Goal: Task Accomplishment & Management: Manage account settings

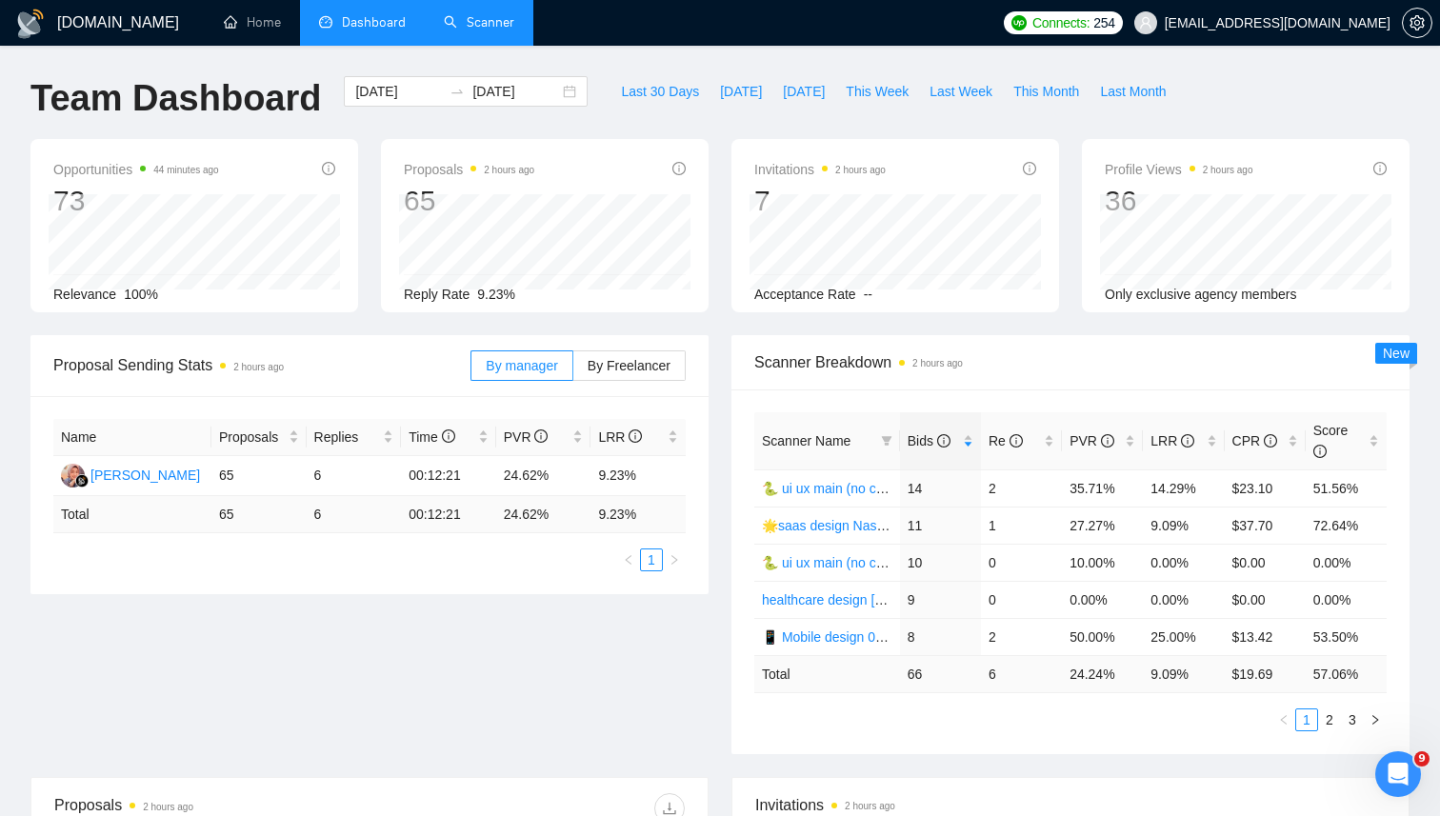
click at [489, 24] on link "Scanner" at bounding box center [479, 22] width 70 height 16
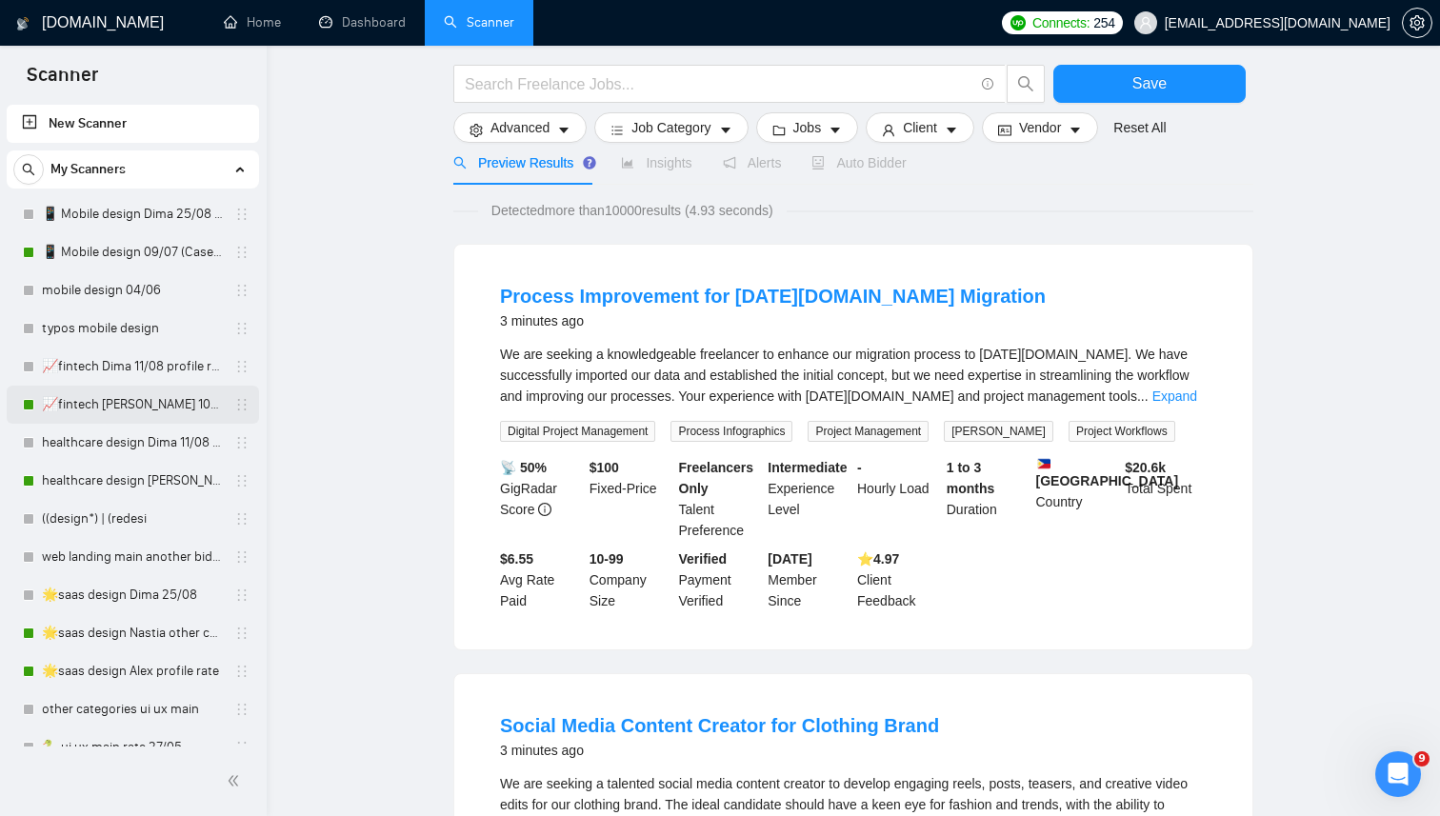
scroll to position [134, 0]
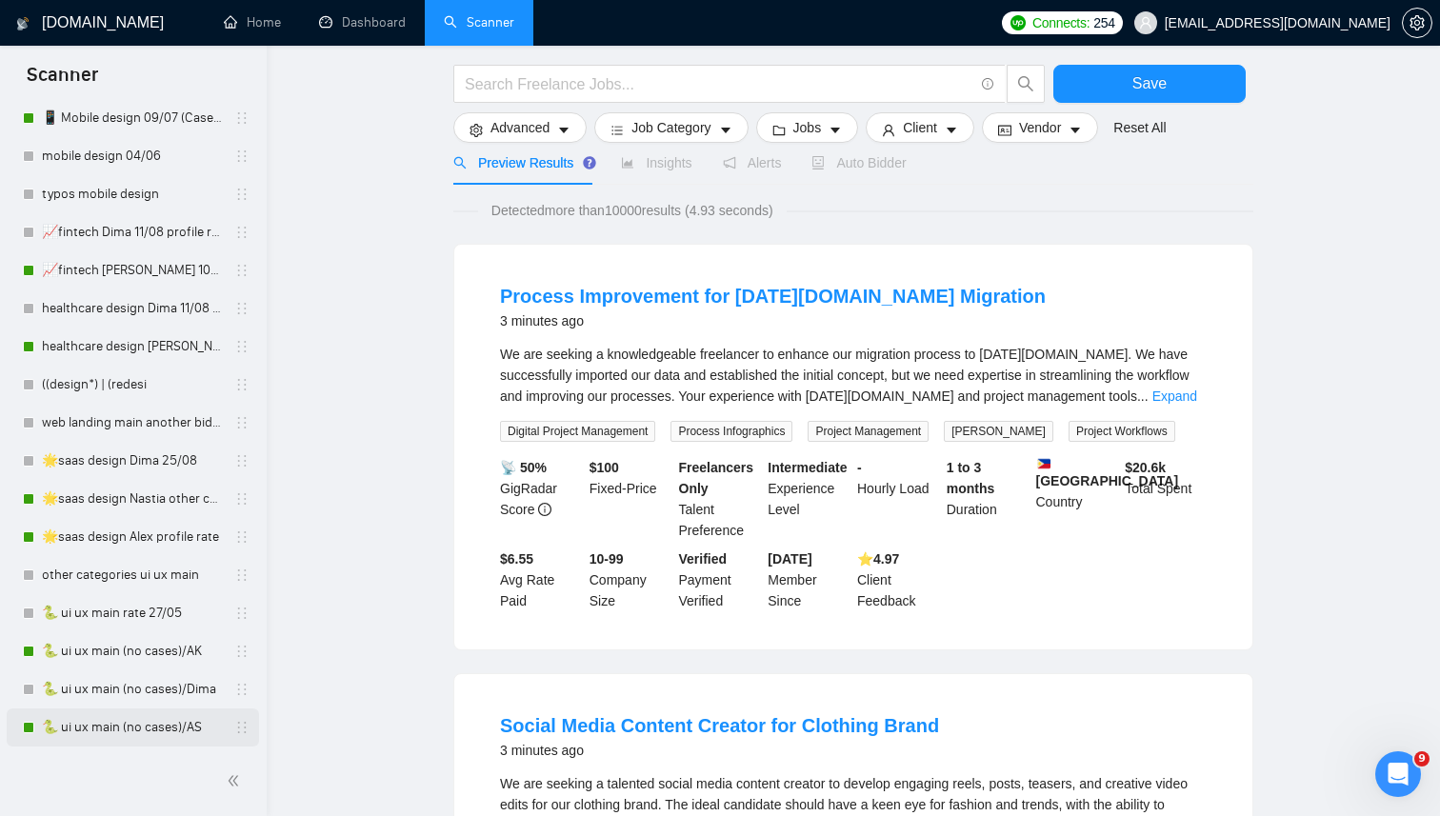
click at [84, 728] on link "🐍 ui ux main (no cases)/AS" at bounding box center [132, 727] width 181 height 38
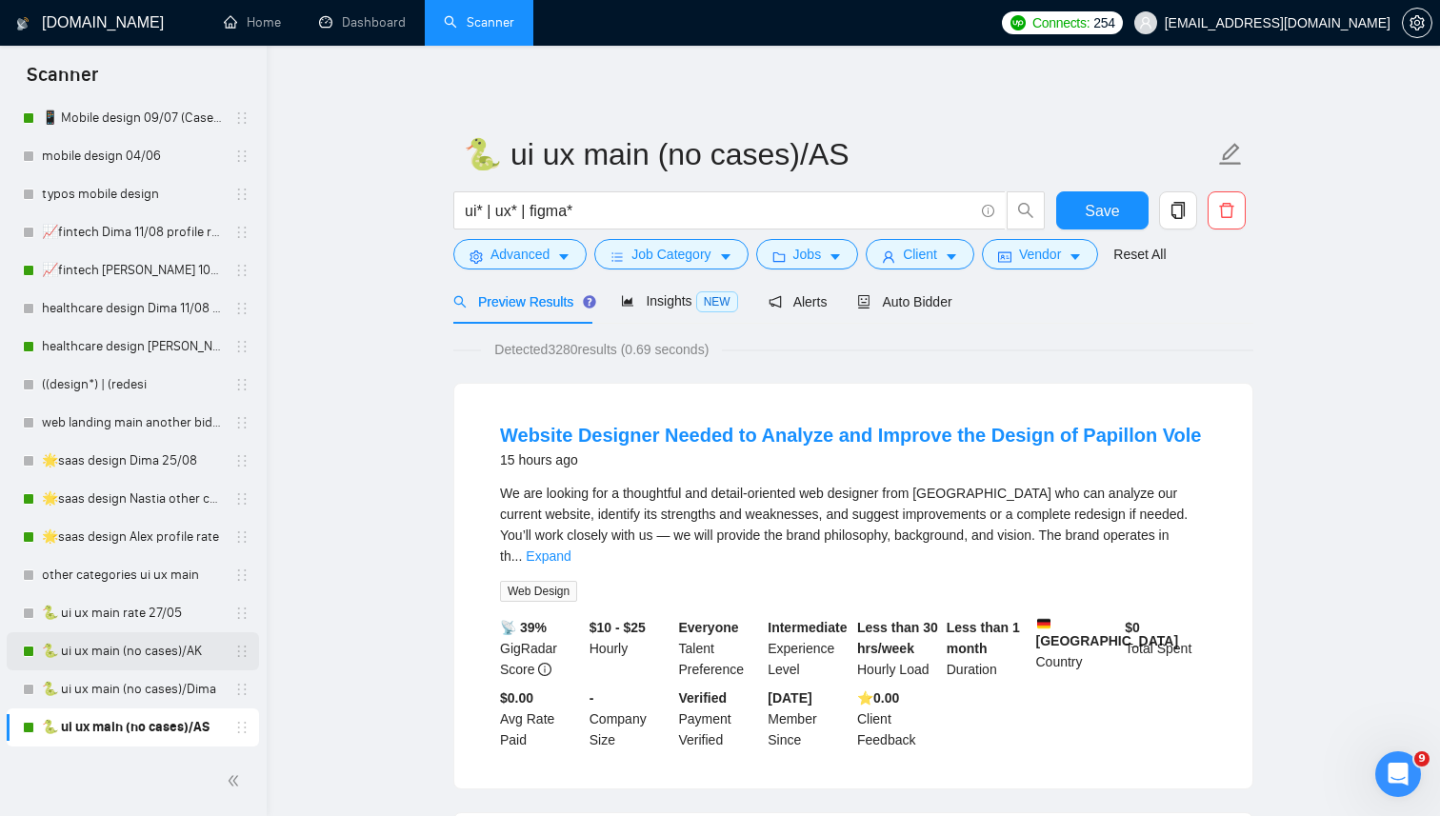
click at [99, 658] on link "🐍 ui ux main (no cases)/AK" at bounding box center [132, 651] width 181 height 38
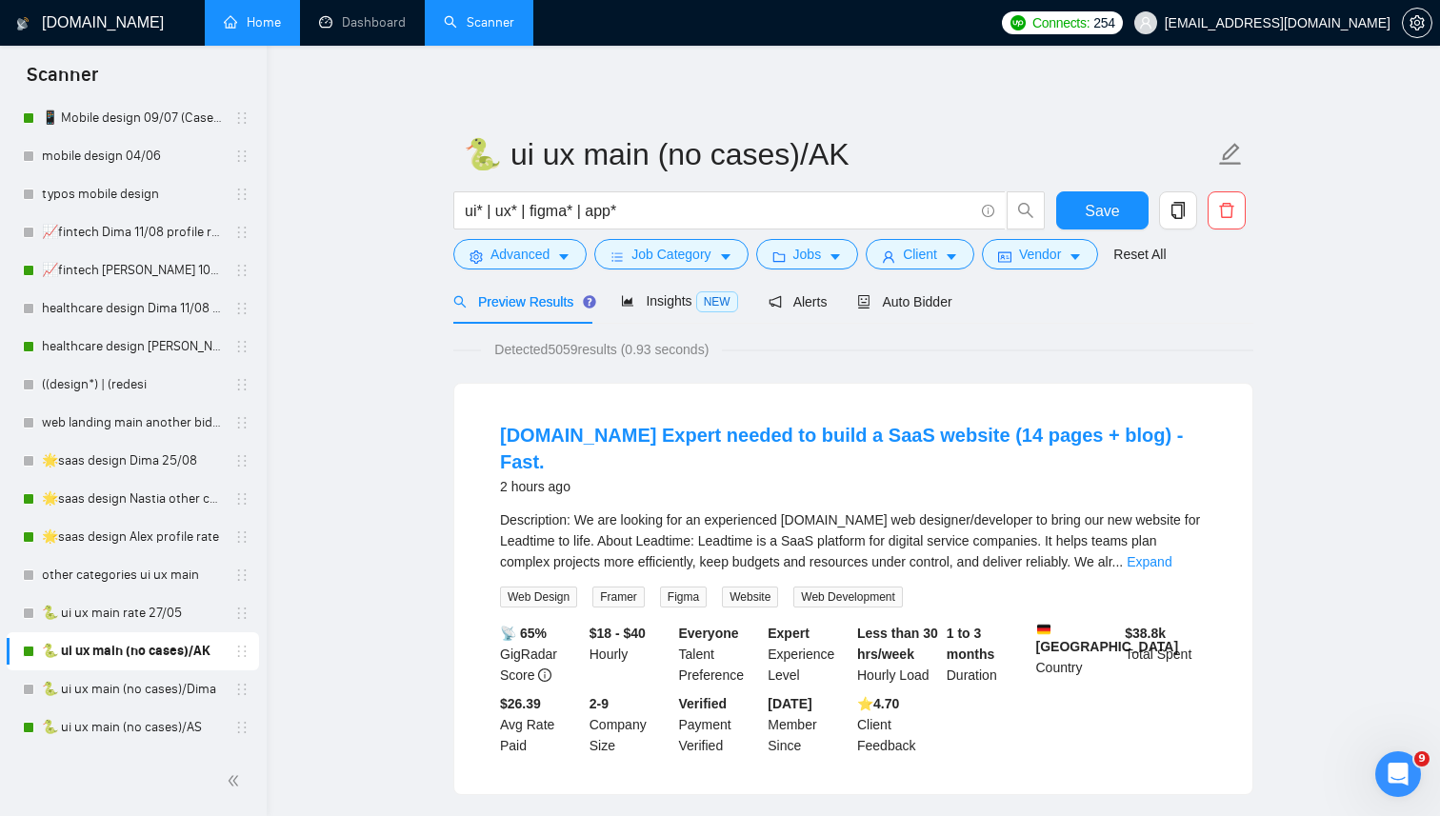
click at [271, 30] on link "Home" at bounding box center [252, 22] width 57 height 16
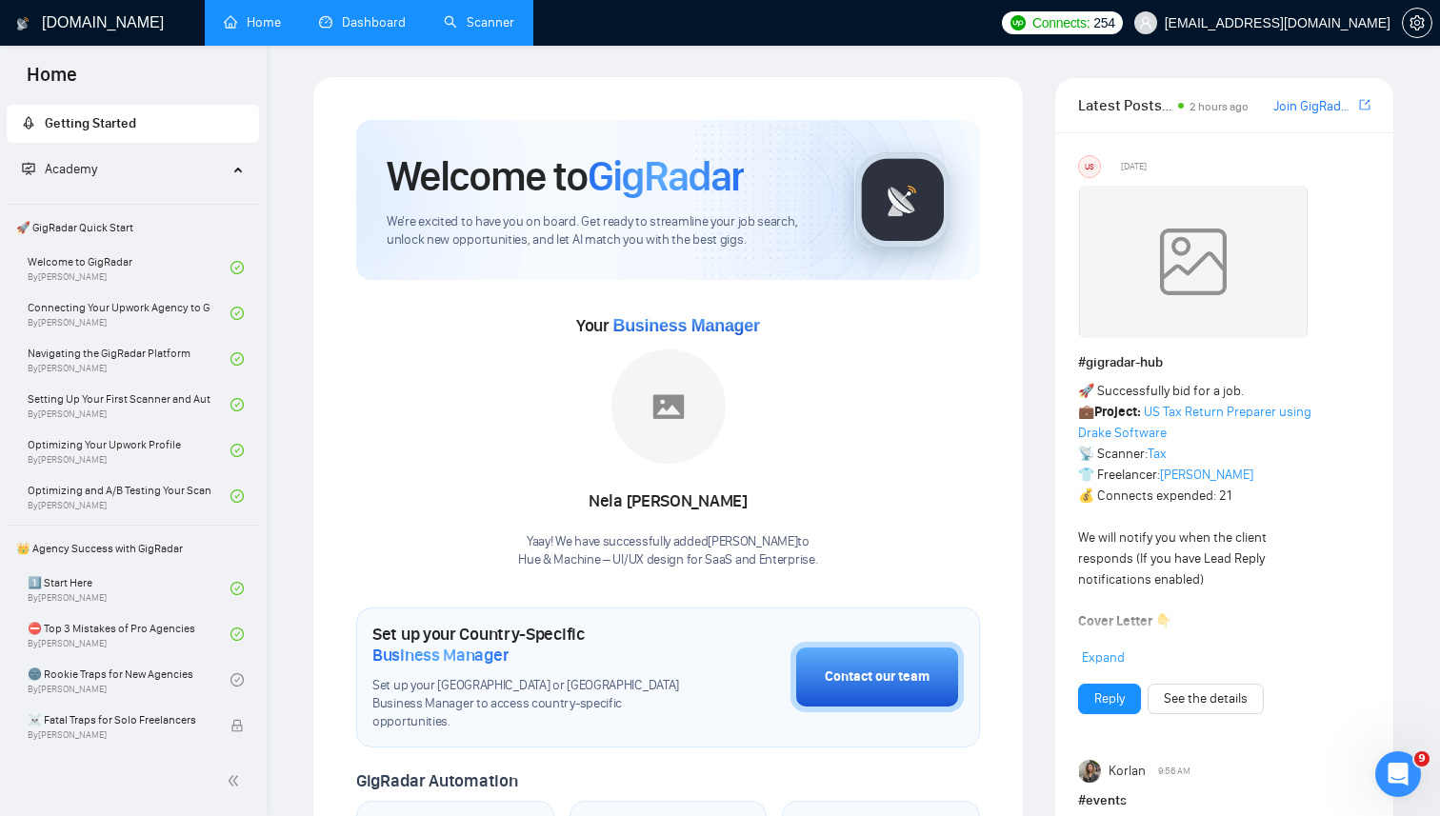
click at [333, 17] on link "Dashboard" at bounding box center [362, 22] width 87 height 16
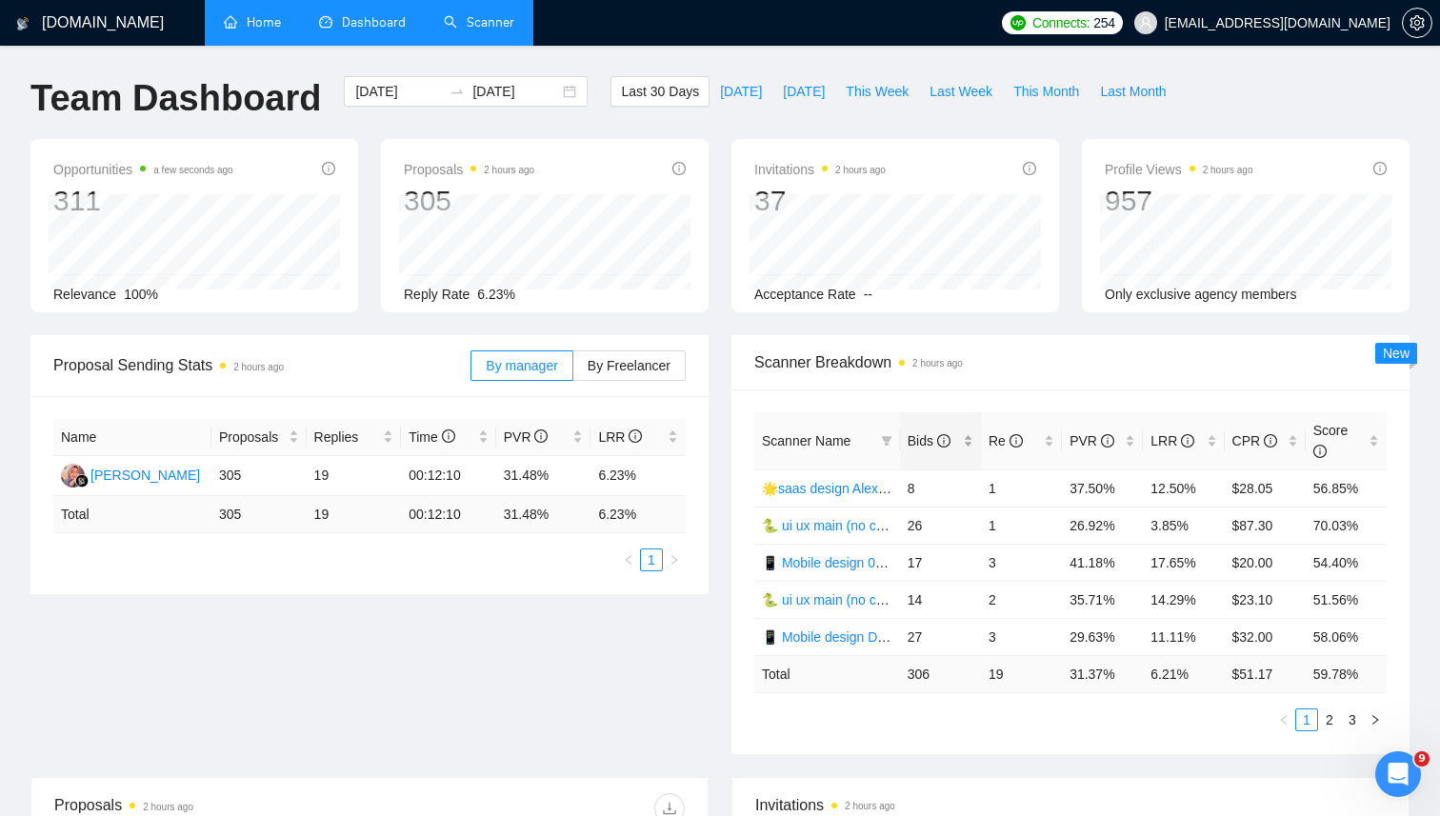
click at [966, 444] on div "Bids" at bounding box center [940, 440] width 66 height 21
click at [549, 95] on div "[DATE] [DATE]" at bounding box center [466, 91] width 244 height 30
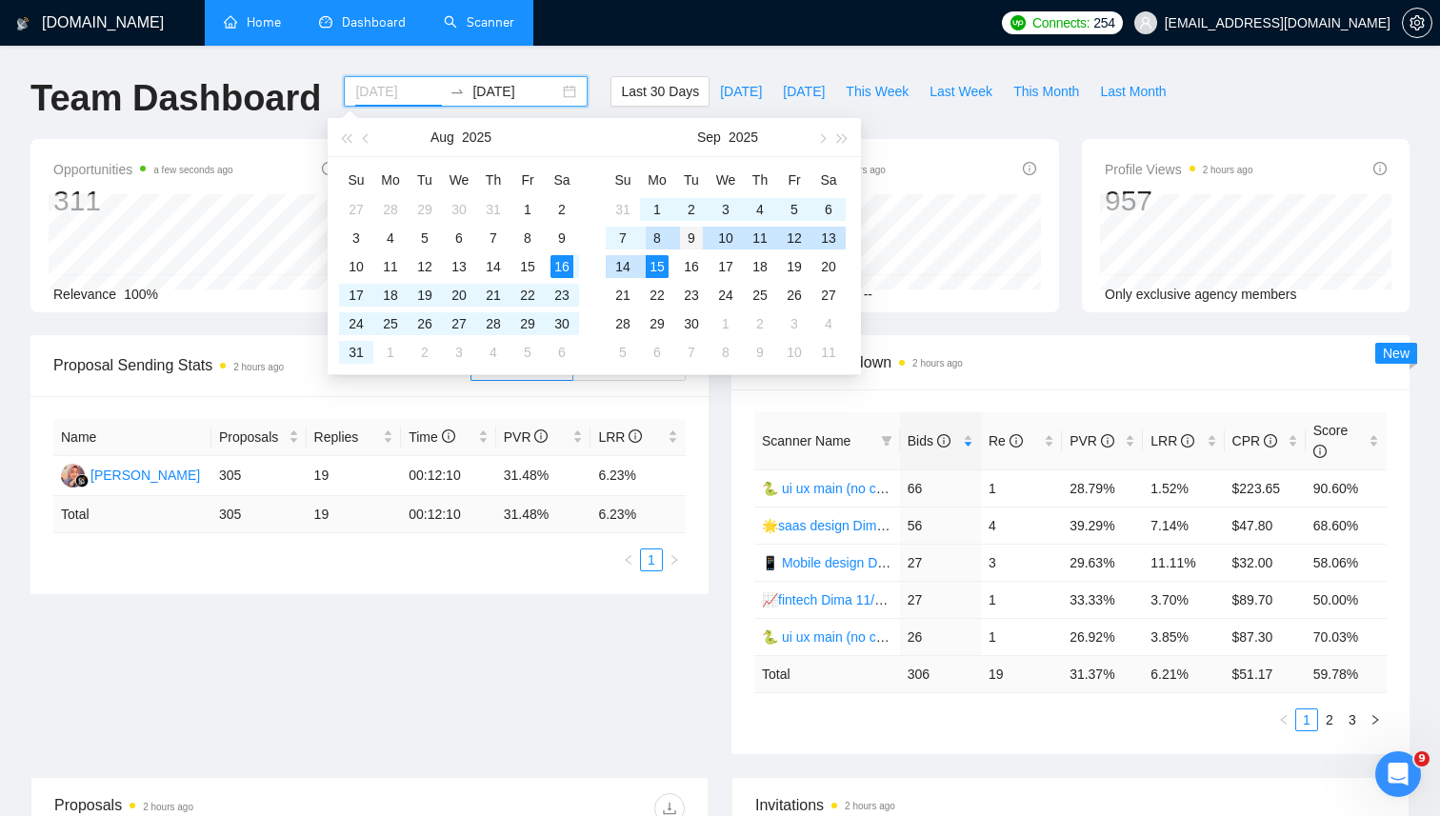
type input "[DATE]"
click at [686, 233] on div "9" at bounding box center [691, 238] width 23 height 23
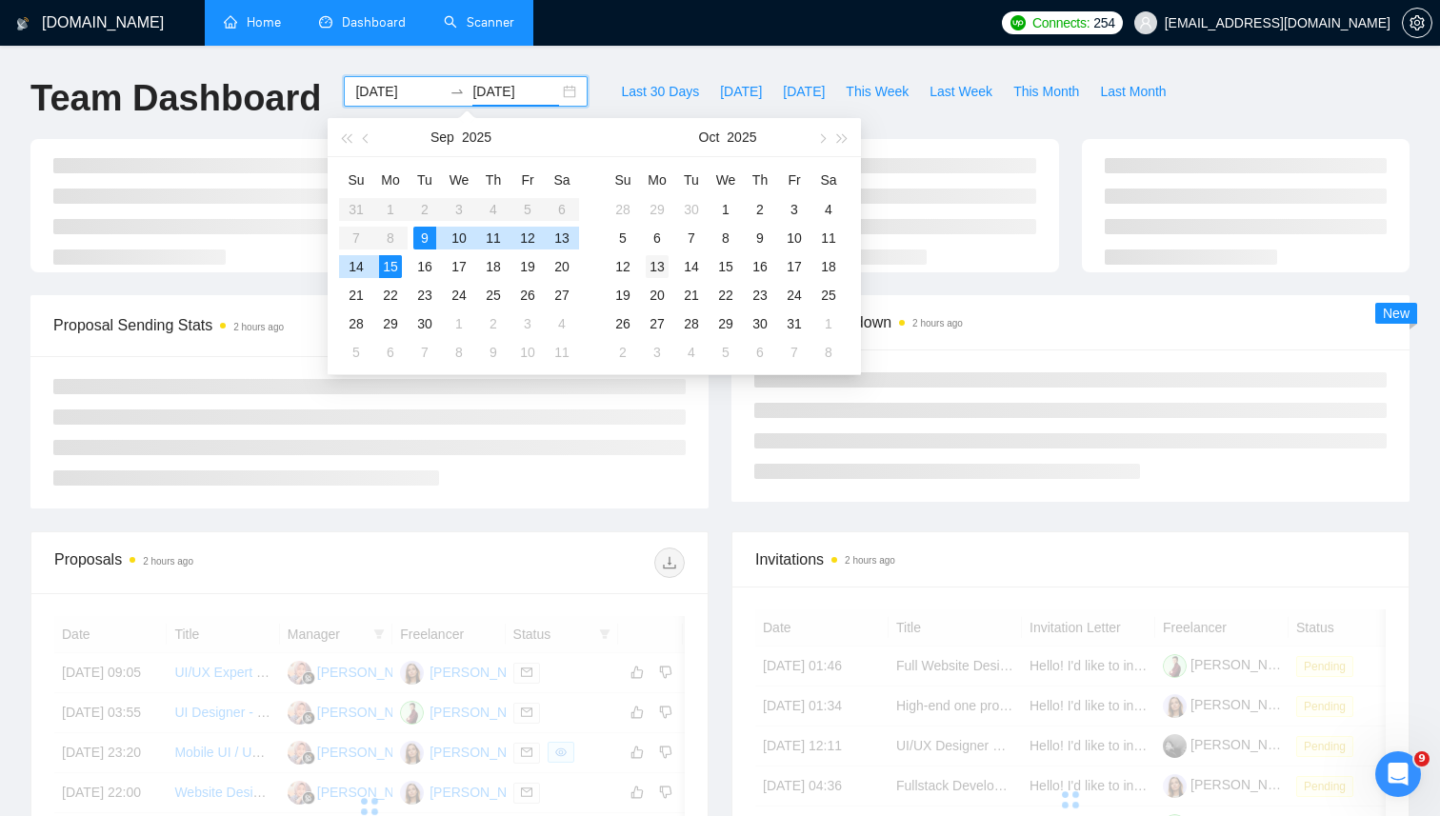
type input "[DATE]"
click at [666, 270] on div "13" at bounding box center [657, 266] width 23 height 23
